Goal: Check status: Check status

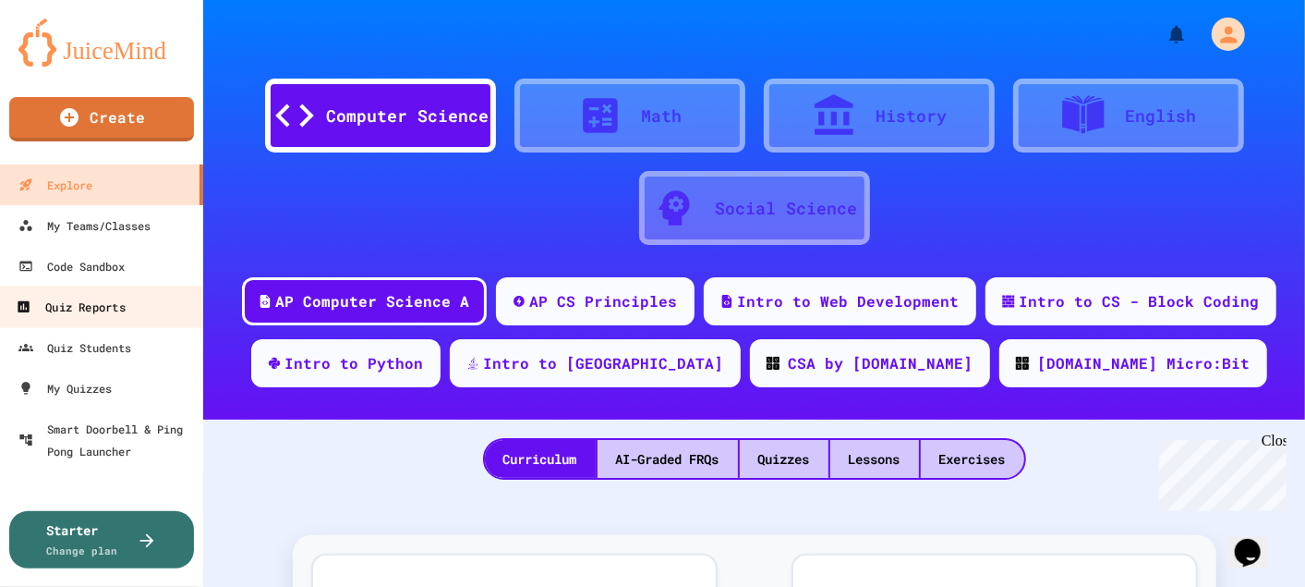
click at [110, 306] on div "Quiz Reports" at bounding box center [70, 307] width 109 height 23
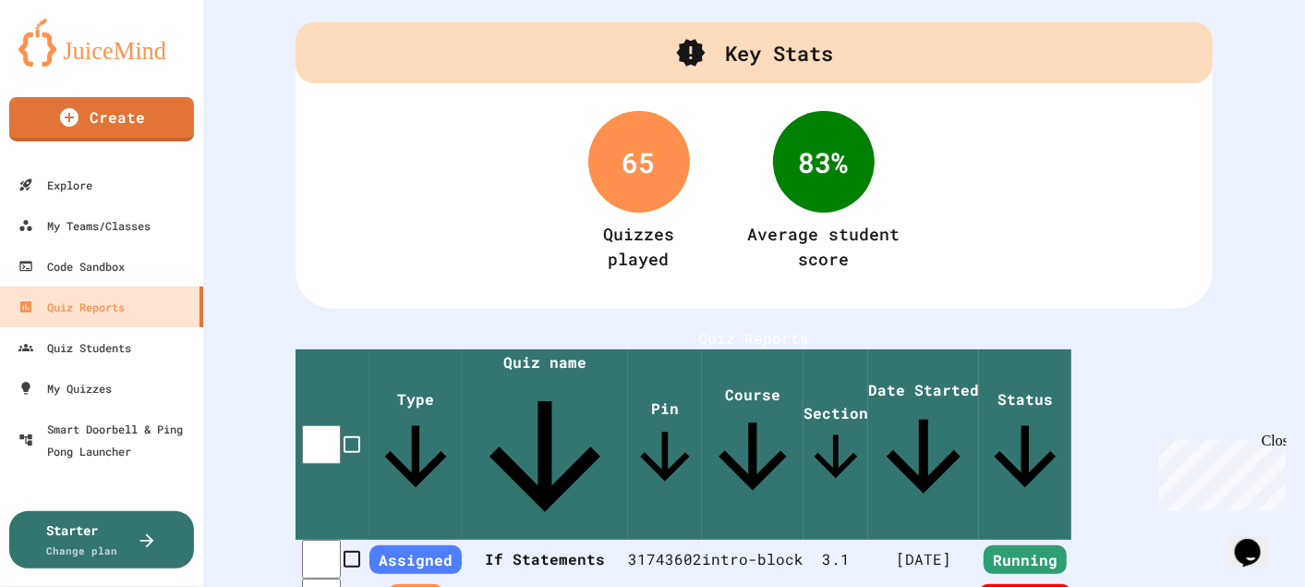
scroll to position [103, 0]
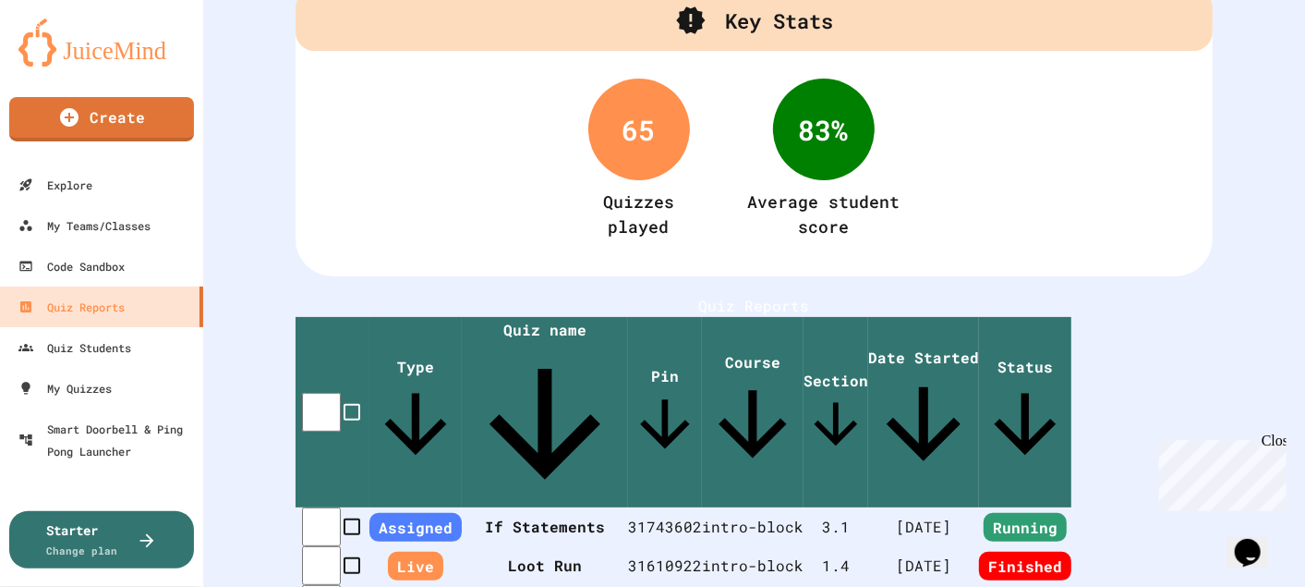
click at [406, 513] on span "Assigned" at bounding box center [416, 527] width 92 height 29
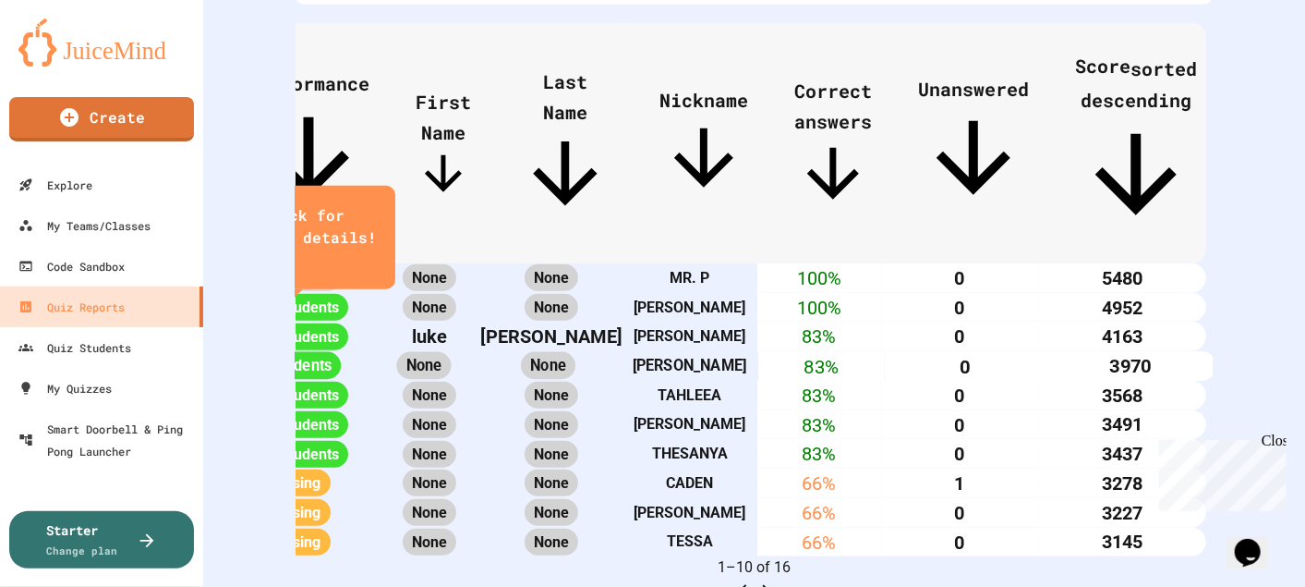
scroll to position [725, 0]
